Goal: Task Accomplishment & Management: Use online tool/utility

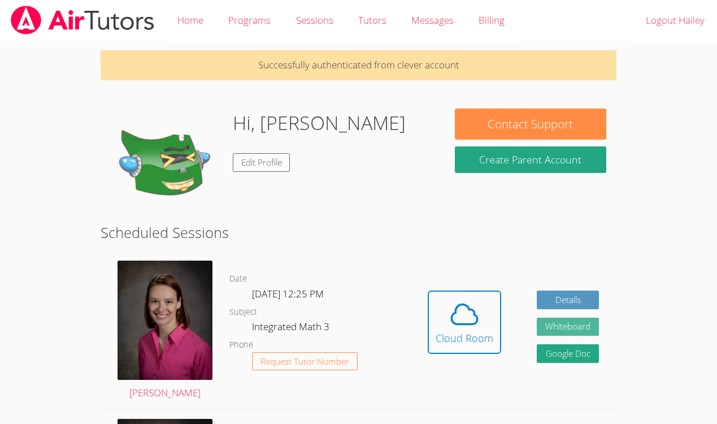
click at [582, 326] on button "Whiteboard" at bounding box center [568, 327] width 62 height 19
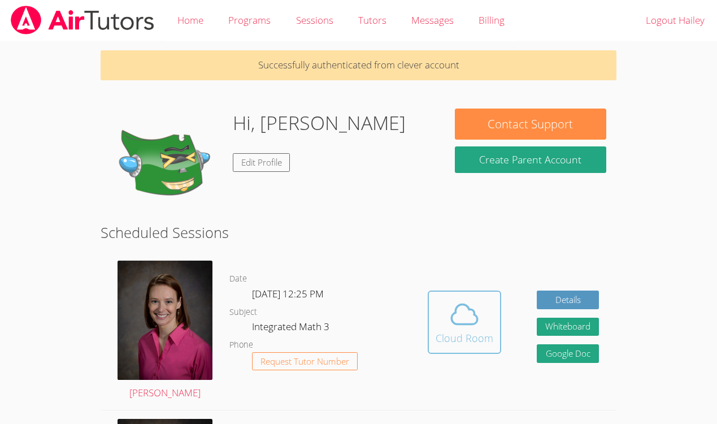
click at [438, 293] on button "Cloud Room" at bounding box center [464, 321] width 73 height 63
click at [467, 333] on div "Cloud Room" at bounding box center [465, 338] width 58 height 16
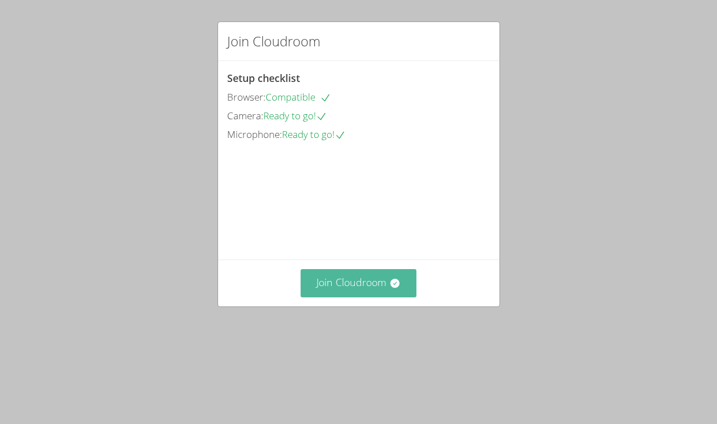
click at [375, 297] on button "Join Cloudroom" at bounding box center [359, 283] width 116 height 28
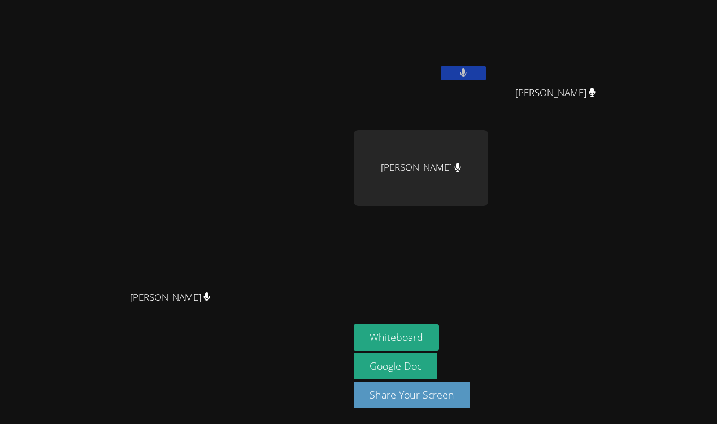
click at [486, 76] on button at bounding box center [463, 73] width 45 height 14
click at [486, 73] on button at bounding box center [463, 73] width 45 height 14
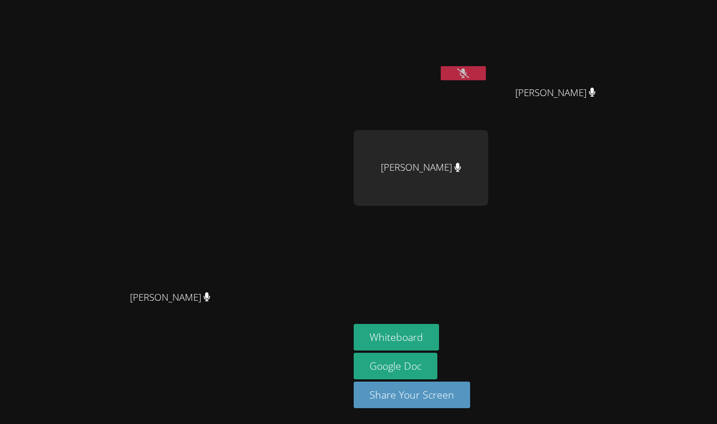
click at [486, 75] on button at bounding box center [463, 73] width 45 height 14
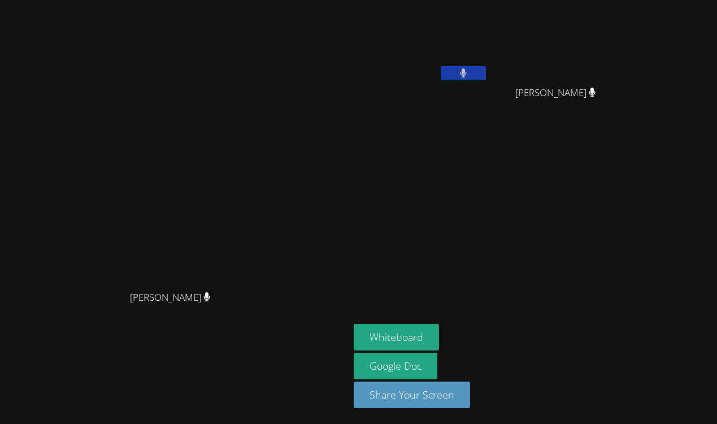
click at [486, 75] on button at bounding box center [463, 73] width 45 height 14
